Goal: Task Accomplishment & Management: Manage account settings

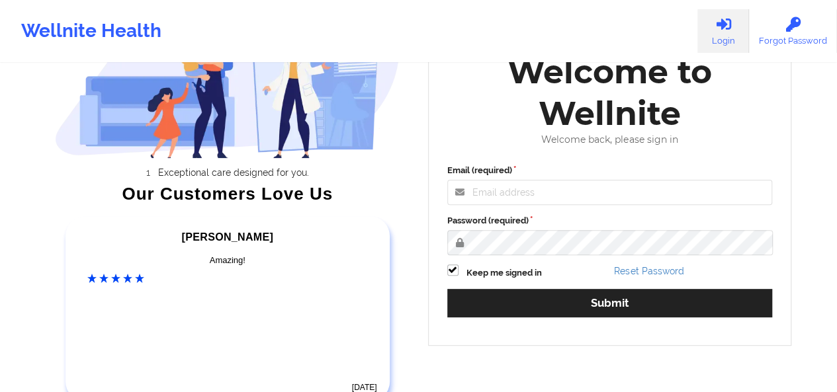
scroll to position [140, 0]
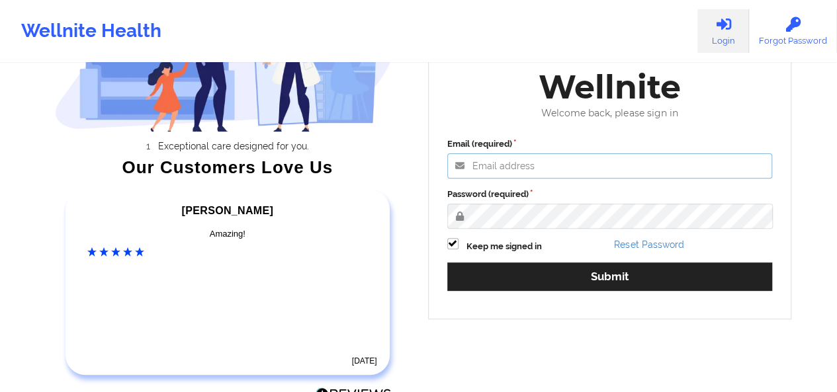
click at [532, 165] on input "Email (required)" at bounding box center [609, 165] width 325 height 25
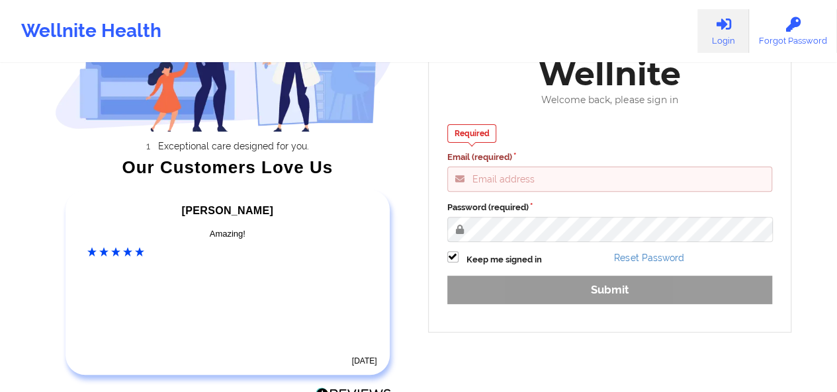
type input "[PERSON_NAME][EMAIL_ADDRESS][DOMAIN_NAME]"
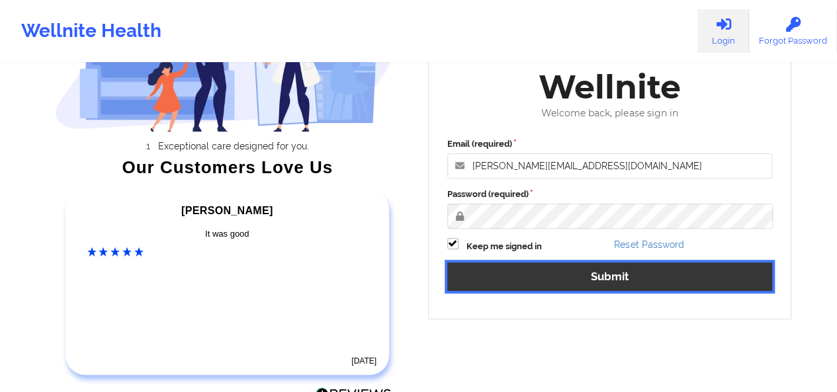
click at [536, 284] on button "Submit" at bounding box center [609, 277] width 325 height 28
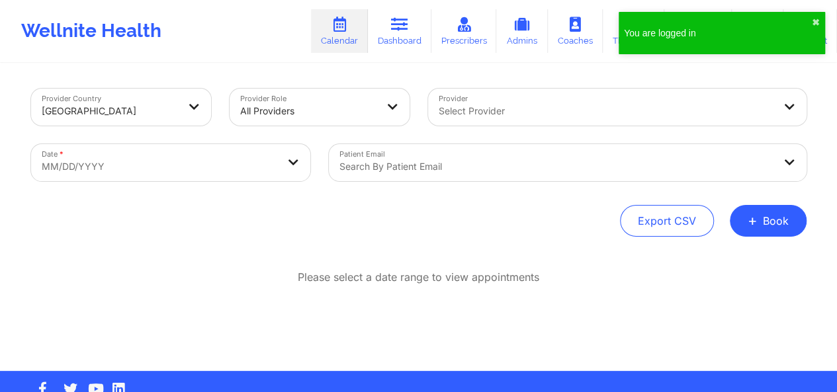
click at [460, 159] on div at bounding box center [556, 167] width 434 height 16
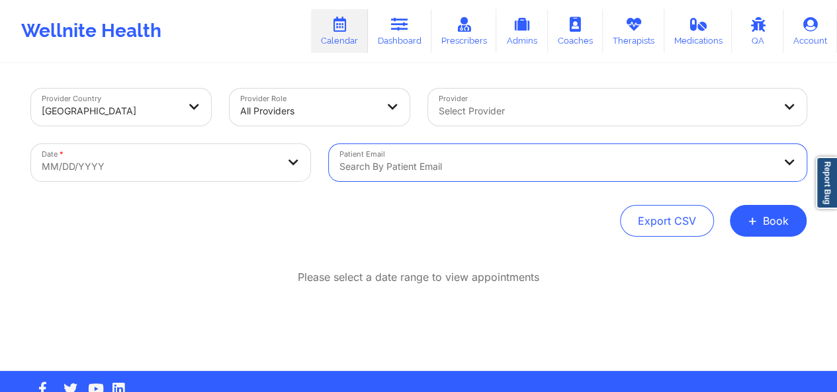
paste input "[EMAIL_ADDRESS][DOMAIN_NAME]"
type input "[EMAIL_ADDRESS][DOMAIN_NAME]"
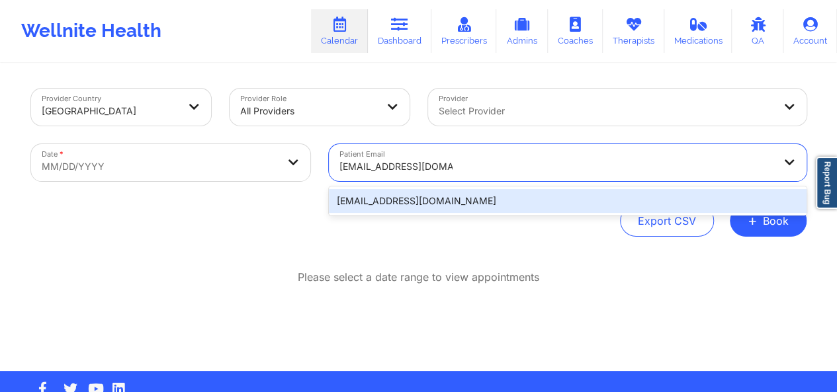
click at [452, 194] on div "[EMAIL_ADDRESS][DOMAIN_NAME]" at bounding box center [568, 201] width 478 height 24
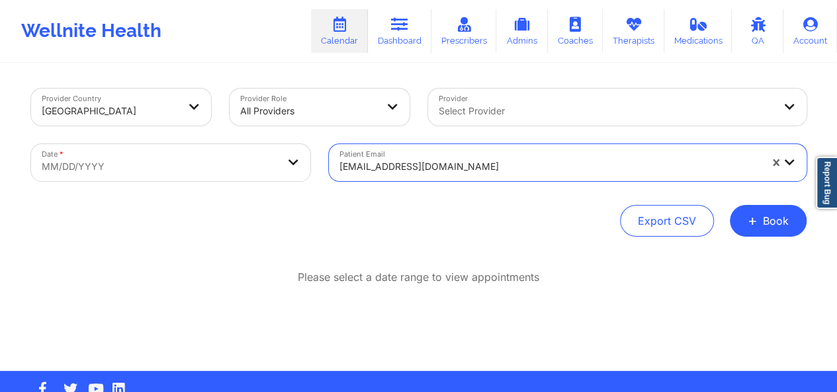
click at [218, 148] on body "Wellnite Health Calendar Dashboard Prescribers Admins Coaches Therapists Medica…" at bounding box center [418, 196] width 837 height 392
select select "2025-8"
select select "2025-9"
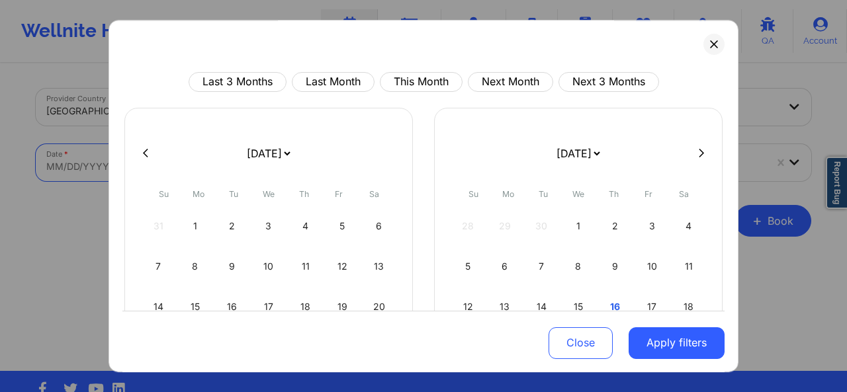
click at [258, 163] on select "[DATE] [DATE] [DATE] [DATE] [DATE] [DATE] [DATE] [DATE] [DATE] [DATE] [DATE] [D…" at bounding box center [268, 153] width 48 height 37
click at [609, 296] on div "16" at bounding box center [615, 306] width 34 height 37
select select "2025-9"
select select "2025-10"
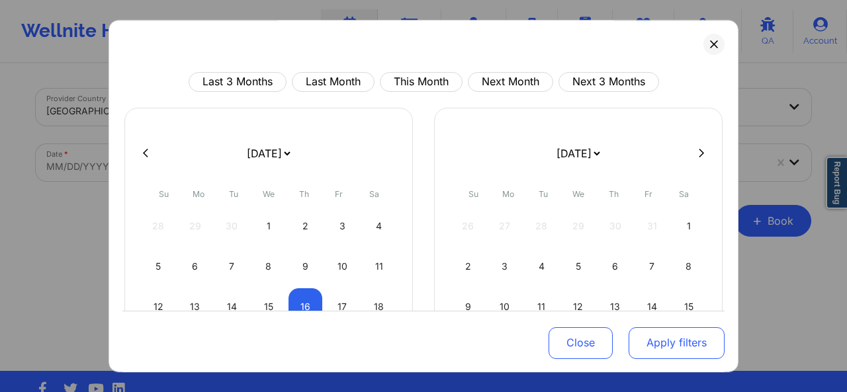
click at [658, 333] on button "Apply filters" at bounding box center [676, 343] width 96 height 32
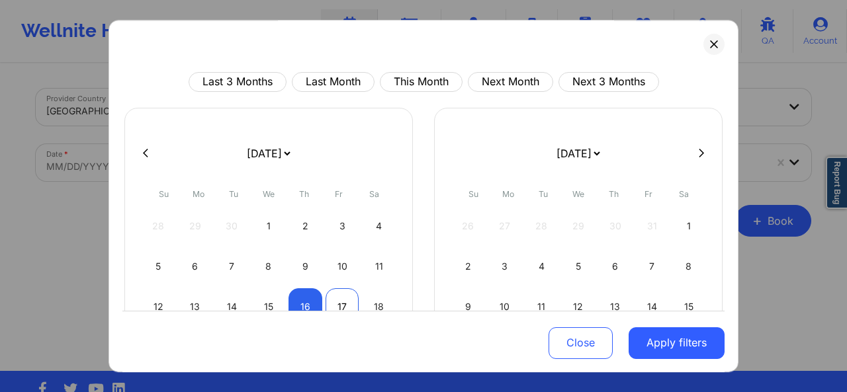
select select "2025-9"
select select "2025-10"
click at [339, 296] on div "17" at bounding box center [342, 306] width 34 height 37
select select "2025-9"
select select "2025-10"
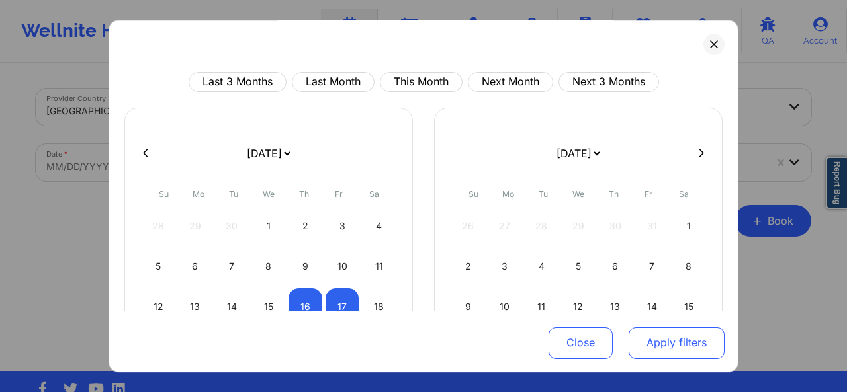
click at [668, 340] on button "Apply filters" at bounding box center [676, 343] width 96 height 32
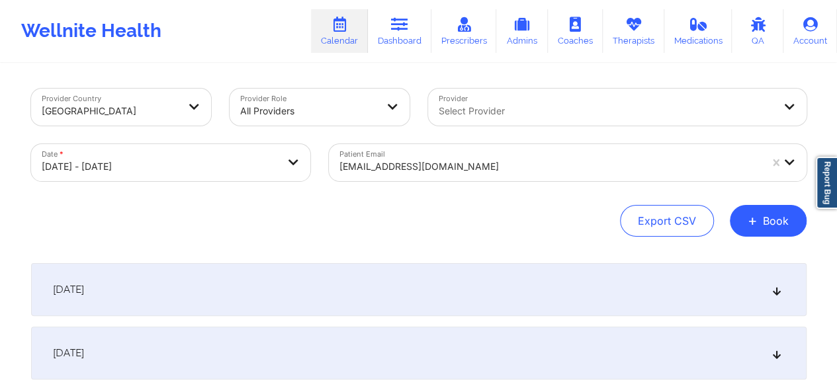
click at [775, 292] on icon at bounding box center [776, 289] width 11 height 9
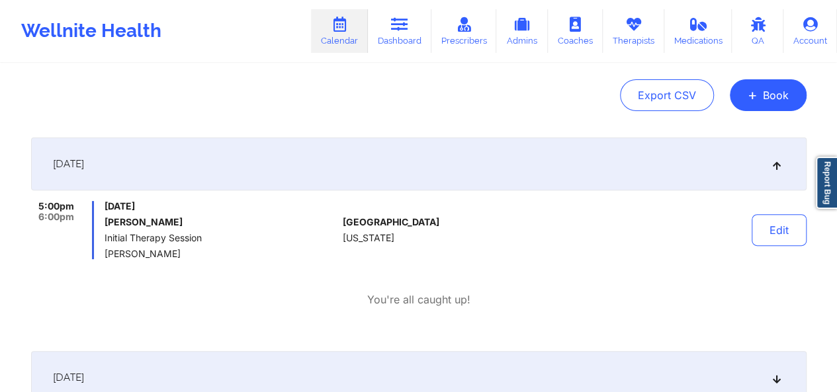
scroll to position [134, 0]
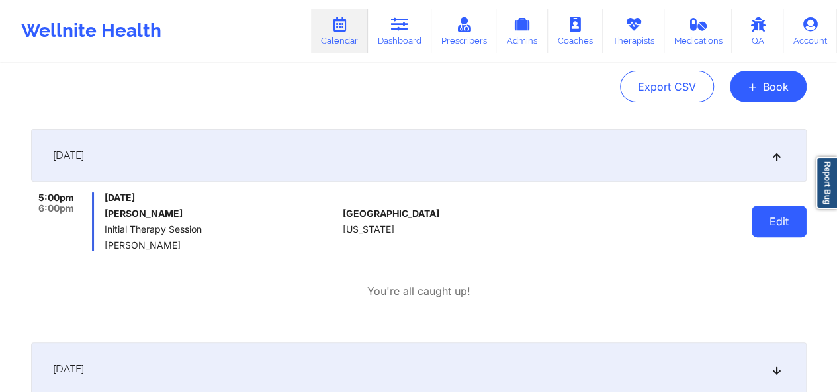
click at [768, 222] on button "Edit" at bounding box center [778, 222] width 55 height 32
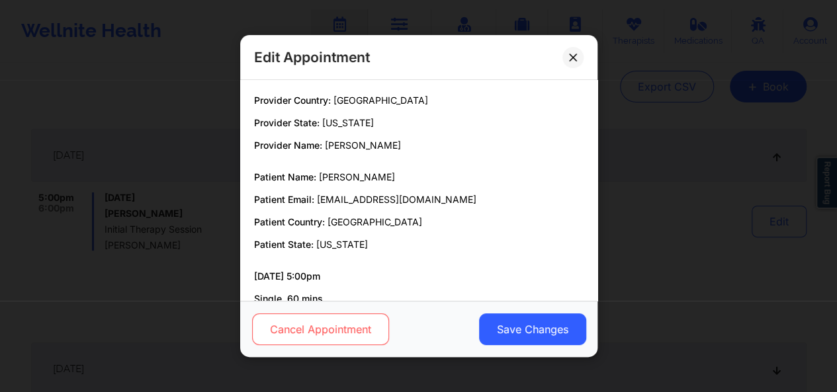
click at [341, 334] on button "Cancel Appointment" at bounding box center [319, 330] width 137 height 32
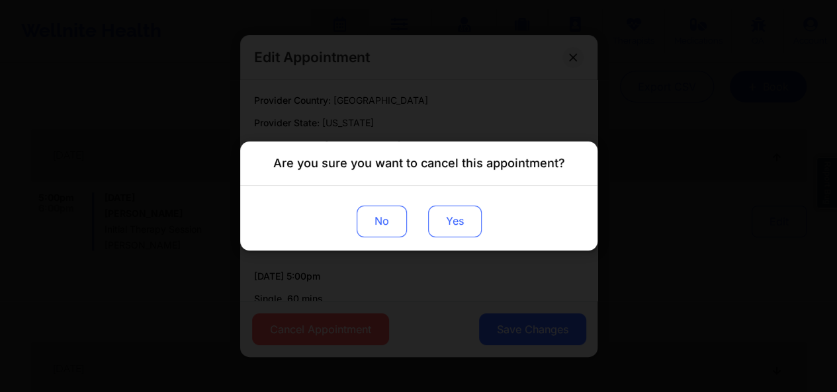
click at [443, 225] on button "Yes" at bounding box center [454, 222] width 54 height 32
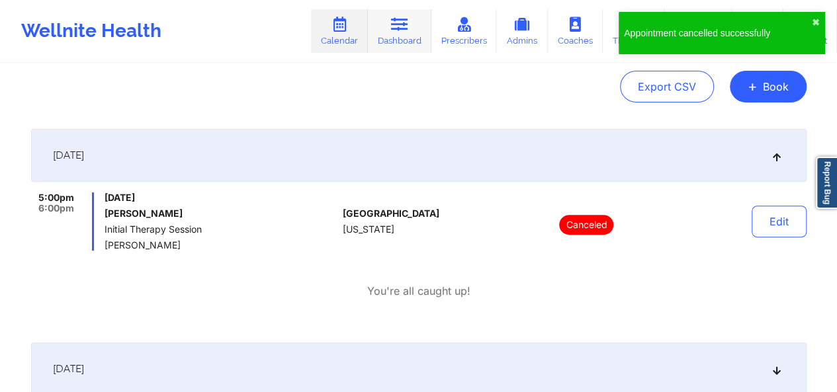
click at [411, 36] on link "Dashboard" at bounding box center [400, 31] width 64 height 44
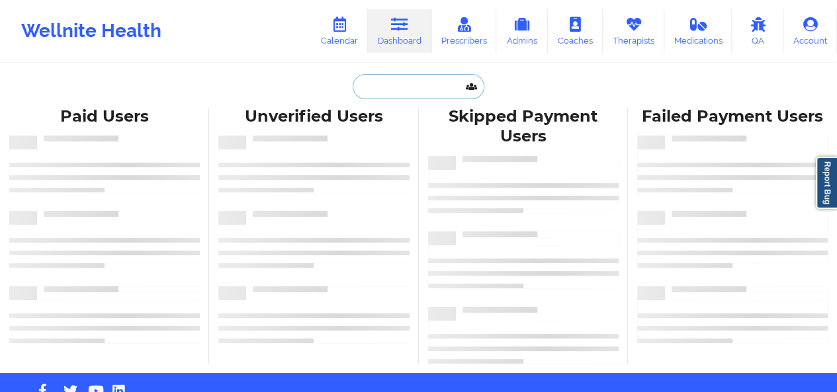
click at [370, 89] on input "text" at bounding box center [418, 86] width 131 height 25
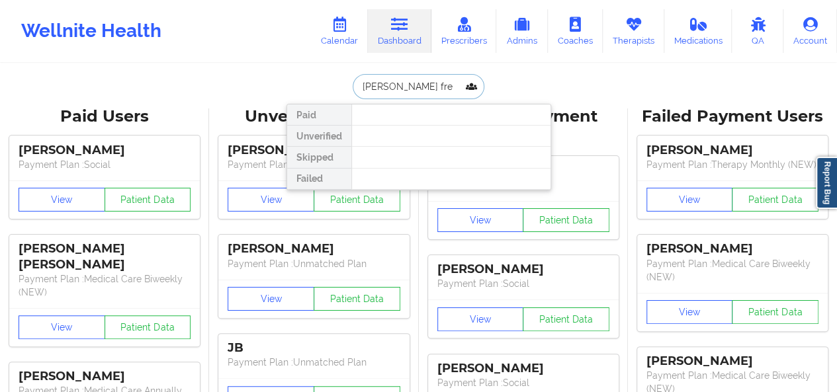
type input "[PERSON_NAME] fre"
